Goal: Share content

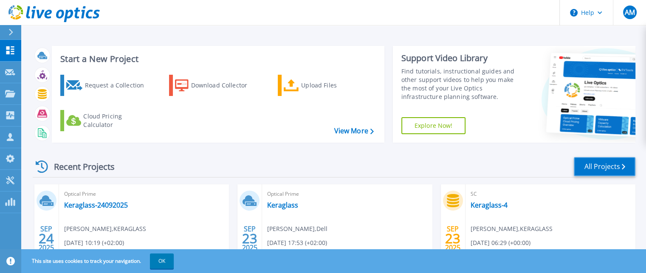
click at [602, 159] on link "All Projects" at bounding box center [605, 166] width 62 height 19
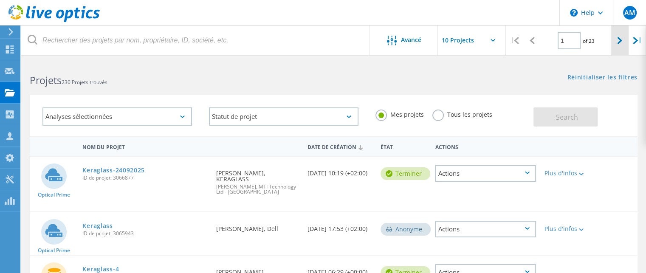
click at [620, 44] on icon at bounding box center [619, 40] width 5 height 7
type input "2"
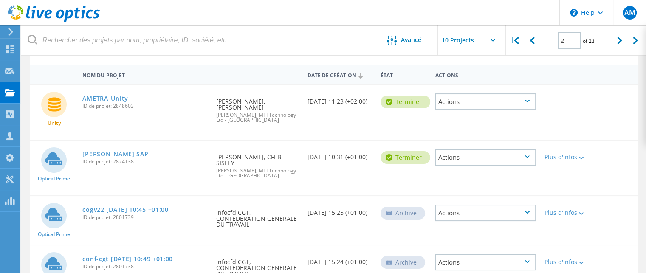
scroll to position [85, 0]
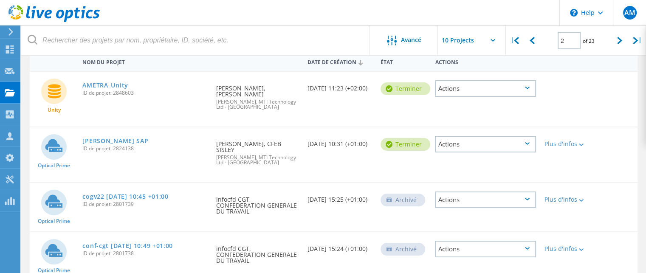
click at [126, 146] on span "ID de projet: 2824138" at bounding box center [144, 148] width 125 height 5
copy span "2824138"
click at [508, 136] on div "Actions" at bounding box center [485, 144] width 101 height 17
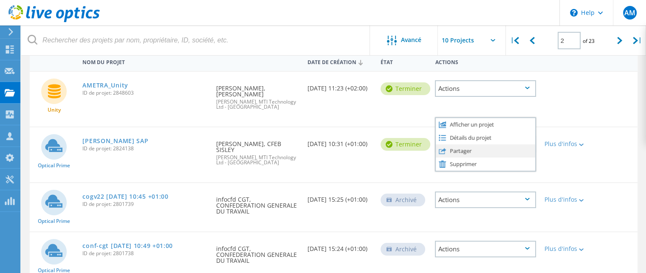
click at [471, 144] on div "Partager" at bounding box center [485, 150] width 99 height 13
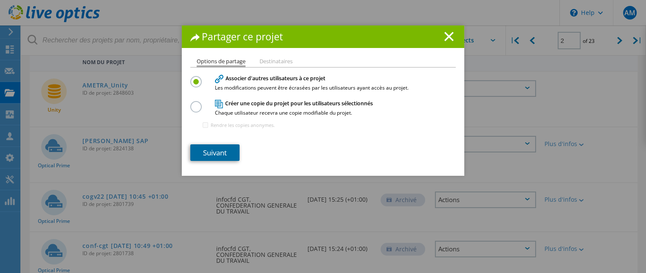
click at [219, 156] on link "Suivant" at bounding box center [214, 152] width 49 height 17
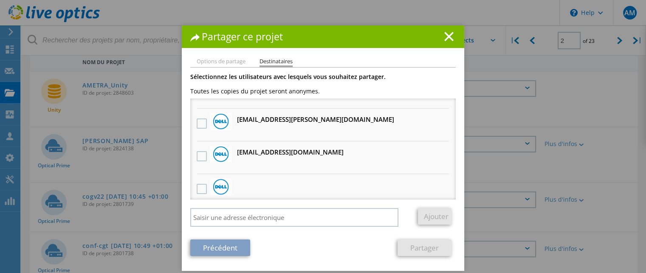
scroll to position [267, 0]
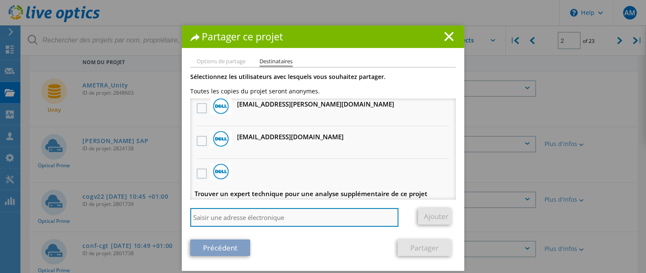
click at [306, 222] on input "search" at bounding box center [294, 217] width 208 height 19
paste input "Jordan.R@dell.com"
type input "Jordan.R@dell.com"
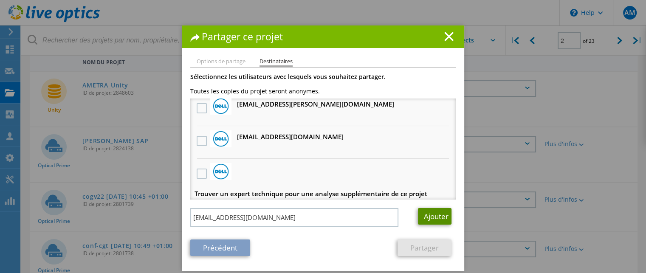
click at [435, 216] on link "Ajouter" at bounding box center [435, 216] width 34 height 17
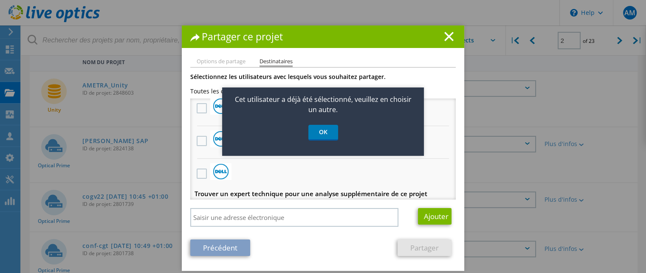
click at [322, 132] on link "OK" at bounding box center [323, 133] width 30 height 16
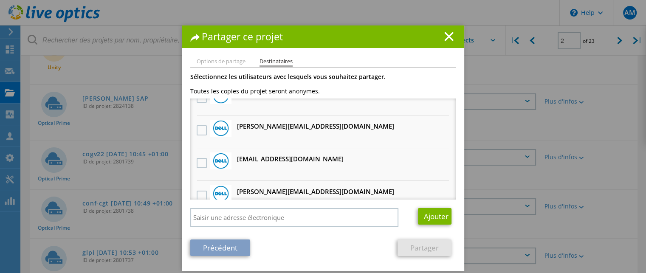
scroll to position [127, 0]
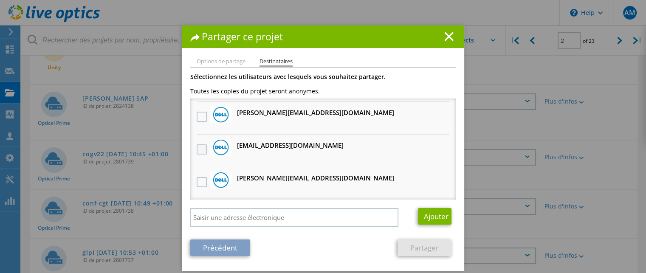
click at [198, 146] on label at bounding box center [203, 149] width 12 height 10
click at [0, 0] on input "checkbox" at bounding box center [0, 0] width 0 height 0
click at [416, 249] on link "Partager" at bounding box center [425, 248] width 54 height 17
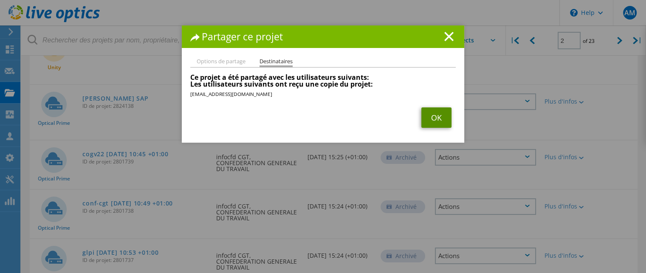
click at [435, 119] on link "OK" at bounding box center [436, 117] width 30 height 20
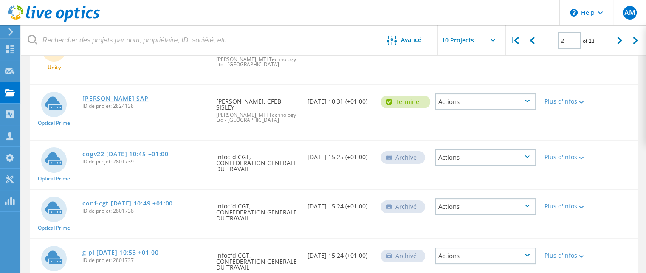
click at [108, 96] on link "[PERSON_NAME] SAP" at bounding box center [115, 99] width 66 height 6
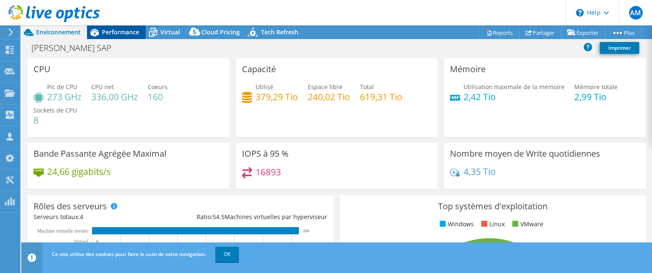
click at [119, 28] on span "Performance" at bounding box center [120, 32] width 37 height 8
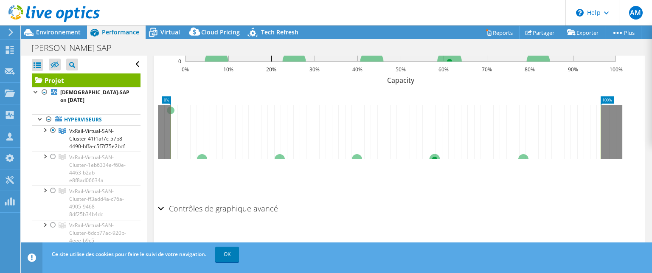
select select "EUFrankfurt"
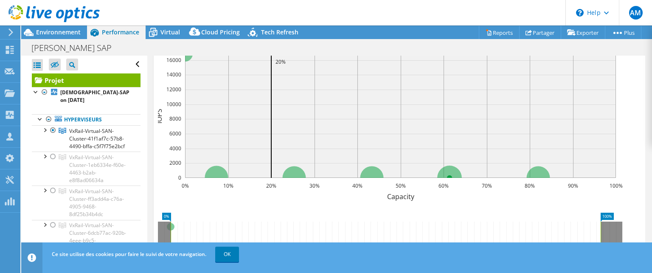
scroll to position [107, 0]
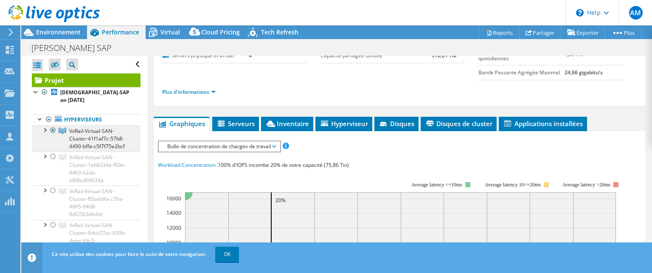
click at [96, 127] on span "VxRail-Virtual-SAN-Cluster-41f1af7c-57b8-4490-bffa-c5f7f75e2bcf" at bounding box center [97, 138] width 56 height 23
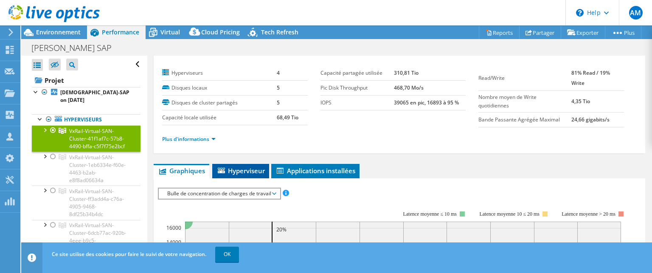
scroll to position [2, 0]
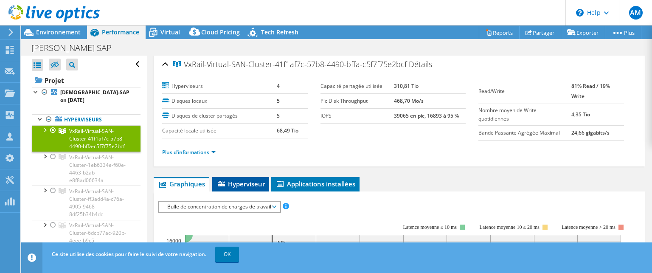
click at [246, 180] on span "Hyperviseur" at bounding box center [241, 184] width 48 height 8
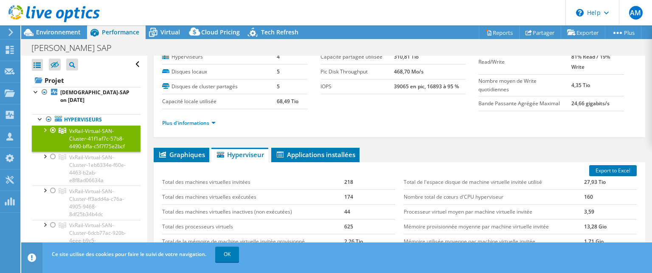
scroll to position [22, 0]
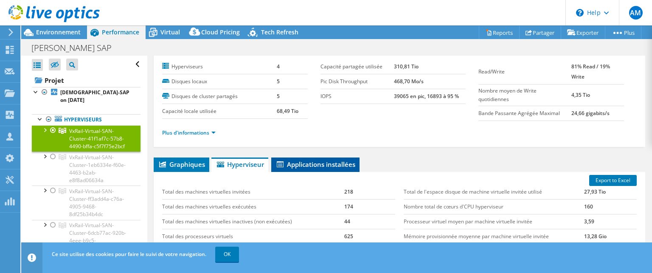
click at [319, 161] on span "Applications installées" at bounding box center [316, 164] width 80 height 8
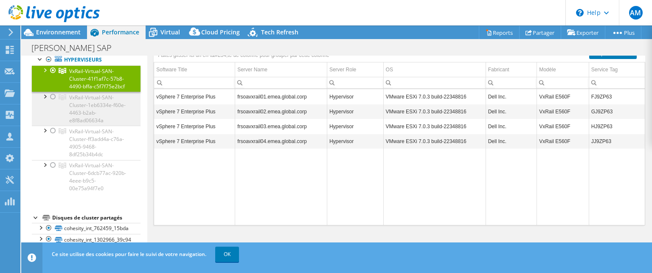
scroll to position [42, 0]
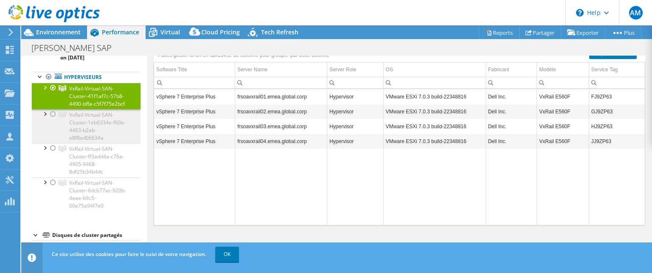
click at [89, 127] on span "VxRail-Virtual-SAN-Cluster-1eb6334e-f60e-4463-b2ab-e8f8ad06634a" at bounding box center [97, 126] width 56 height 30
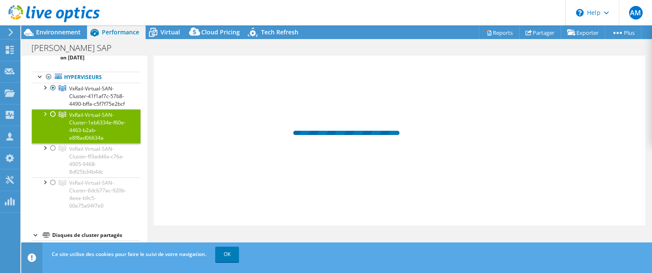
scroll to position [143, 0]
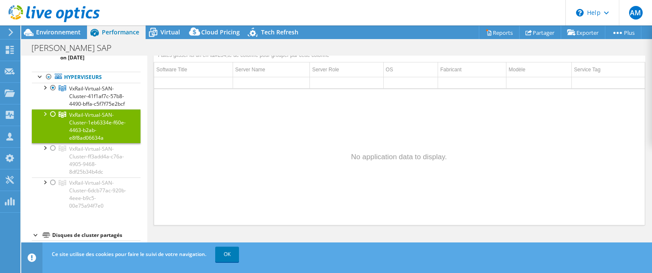
click at [54, 113] on div at bounding box center [53, 114] width 8 height 10
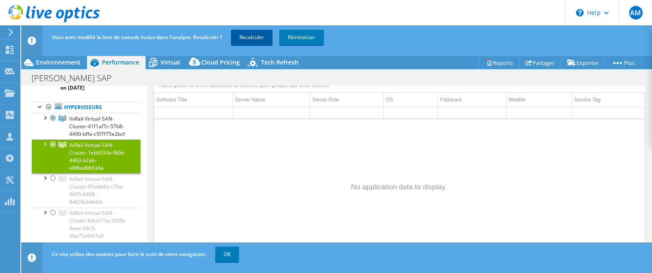
click at [253, 37] on link "Recalculer" at bounding box center [252, 37] width 42 height 15
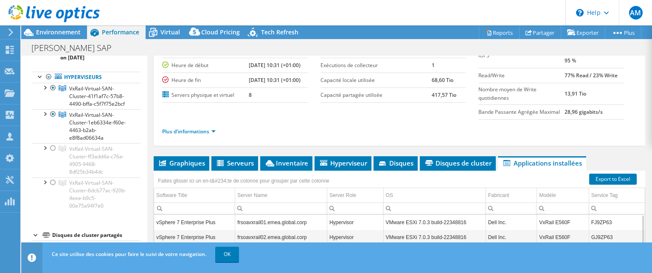
scroll to position [66, 0]
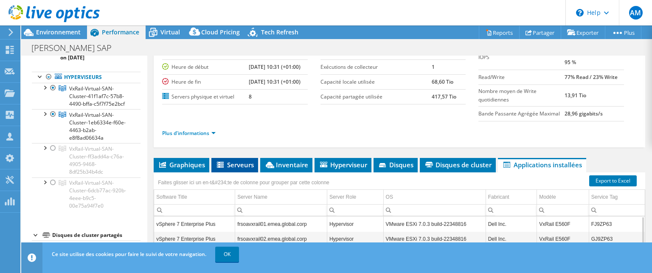
click at [237, 161] on span "Serveurs" at bounding box center [235, 165] width 38 height 8
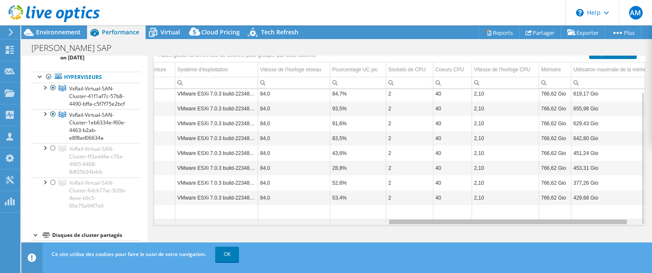
scroll to position [0, 0]
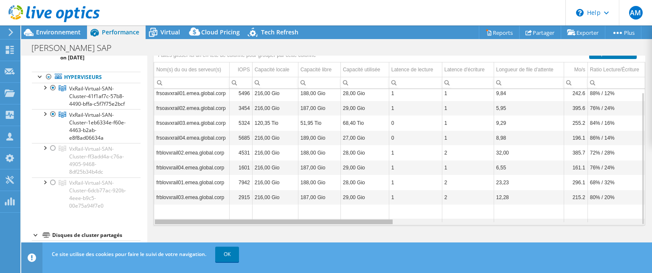
drag, startPoint x: 357, startPoint y: 220, endPoint x: 228, endPoint y: 189, distance: 132.7
click at [230, 210] on body "AM Membre de l'équipe [PERSON_NAME] [EMAIL_ADDRESS][DOMAIN_NAME] MTI Technology…" at bounding box center [326, 136] width 652 height 273
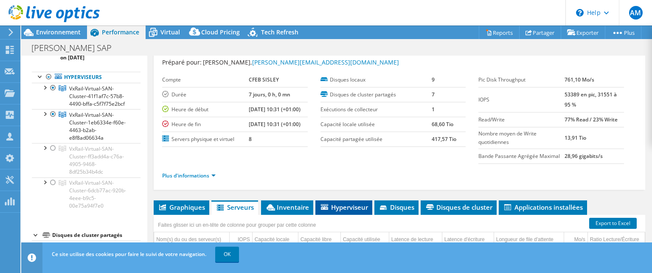
click at [340, 206] on span "Hyperviseur" at bounding box center [344, 207] width 48 height 8
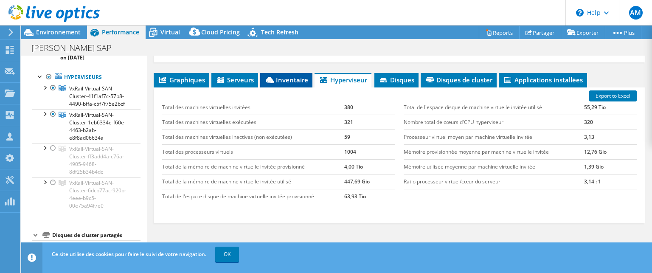
click at [285, 79] on span "Inventaire" at bounding box center [287, 80] width 44 height 8
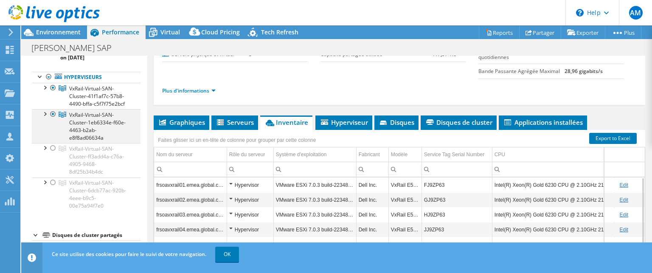
click at [53, 113] on div at bounding box center [53, 114] width 8 height 10
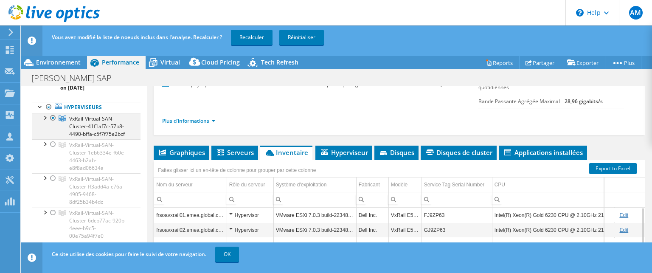
click at [52, 113] on div at bounding box center [53, 118] width 8 height 10
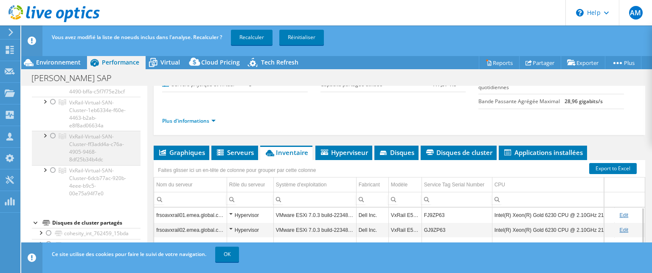
click at [51, 135] on div at bounding box center [53, 136] width 8 height 10
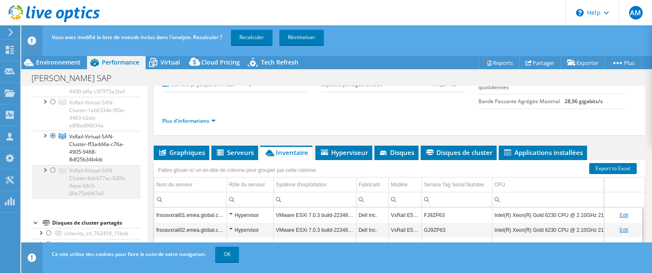
click at [54, 168] on div at bounding box center [53, 170] width 8 height 10
click at [251, 37] on link "Recalculer" at bounding box center [252, 37] width 42 height 15
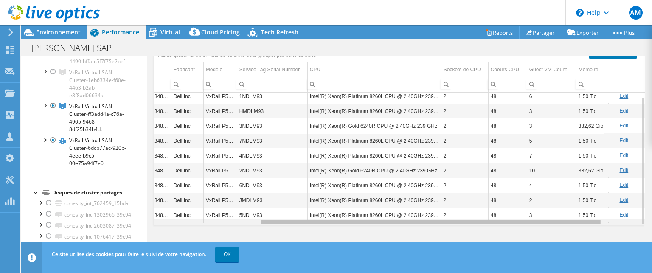
scroll to position [0, 203]
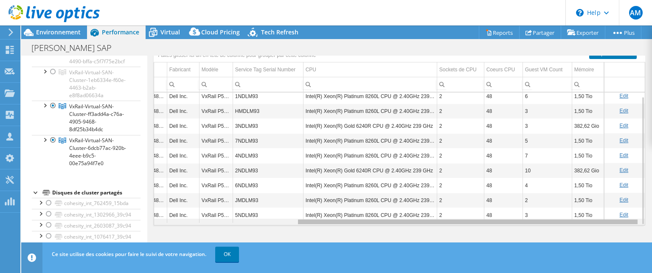
drag, startPoint x: 476, startPoint y: 220, endPoint x: 652, endPoint y: 228, distance: 176.5
click at [652, 228] on body "AM Membre de l'équipe [PERSON_NAME] [EMAIL_ADDRESS][DOMAIN_NAME] MTI Technology…" at bounding box center [326, 136] width 652 height 273
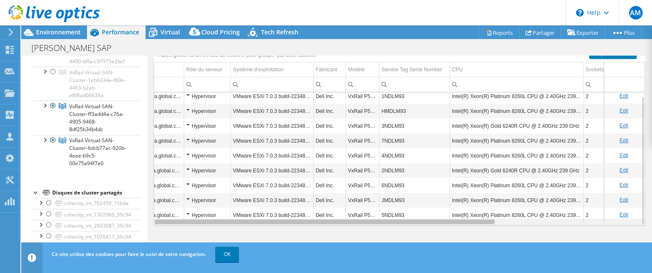
scroll to position [0, 0]
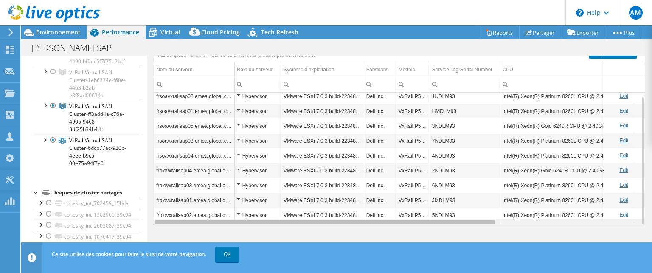
drag, startPoint x: 572, startPoint y: 220, endPoint x: 395, endPoint y: 225, distance: 176.4
click at [395, 225] on body "AM Membre de l'équipe [PERSON_NAME] [EMAIL_ADDRESS][DOMAIN_NAME] MTI Technology…" at bounding box center [326, 136] width 652 height 273
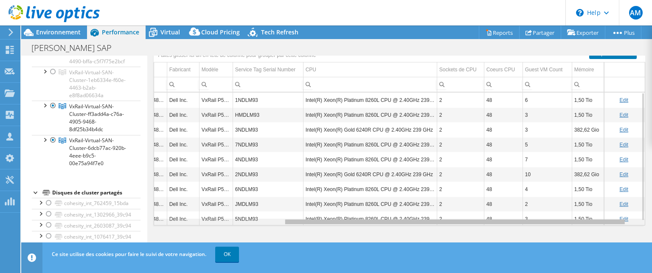
scroll to position [0, 203]
drag, startPoint x: 414, startPoint y: 220, endPoint x: 590, endPoint y: 221, distance: 175.4
click at [590, 221] on body "AM Membre de l'équipe [PERSON_NAME] [EMAIL_ADDRESS][DOMAIN_NAME] MTI Technology…" at bounding box center [326, 136] width 652 height 273
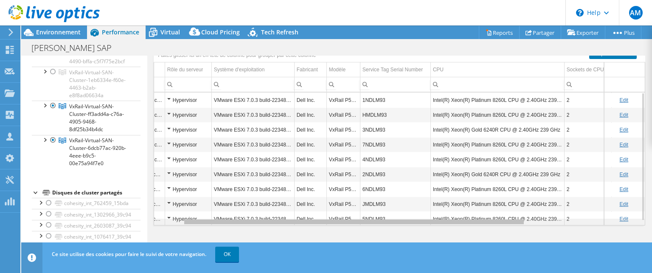
scroll to position [0, 30]
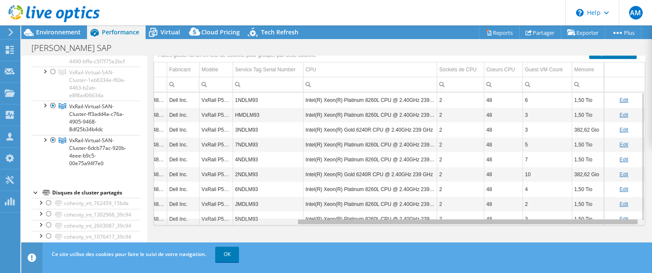
drag, startPoint x: 484, startPoint y: 220, endPoint x: 565, endPoint y: 246, distance: 84.2
click at [565, 246] on body "AM Membre de l'équipe [PERSON_NAME] [EMAIL_ADDRESS][DOMAIN_NAME] MTI Technology…" at bounding box center [326, 136] width 652 height 273
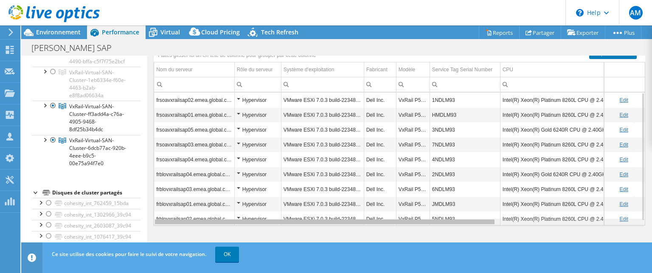
drag, startPoint x: 537, startPoint y: 220, endPoint x: 327, endPoint y: 227, distance: 210.4
click at [329, 227] on body "AM Membre de l'équipe [PERSON_NAME] [EMAIL_ADDRESS][DOMAIN_NAME] MTI Technology…" at bounding box center [326, 136] width 652 height 273
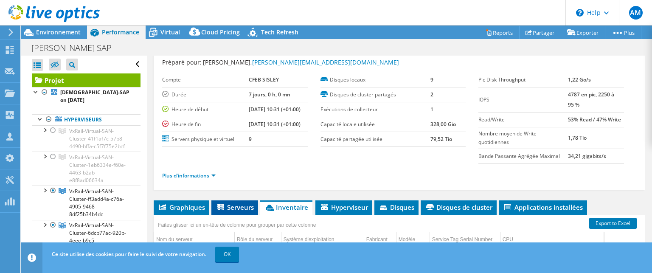
click at [238, 205] on span "Serveurs" at bounding box center [235, 207] width 38 height 8
